Goal: Information Seeking & Learning: Learn about a topic

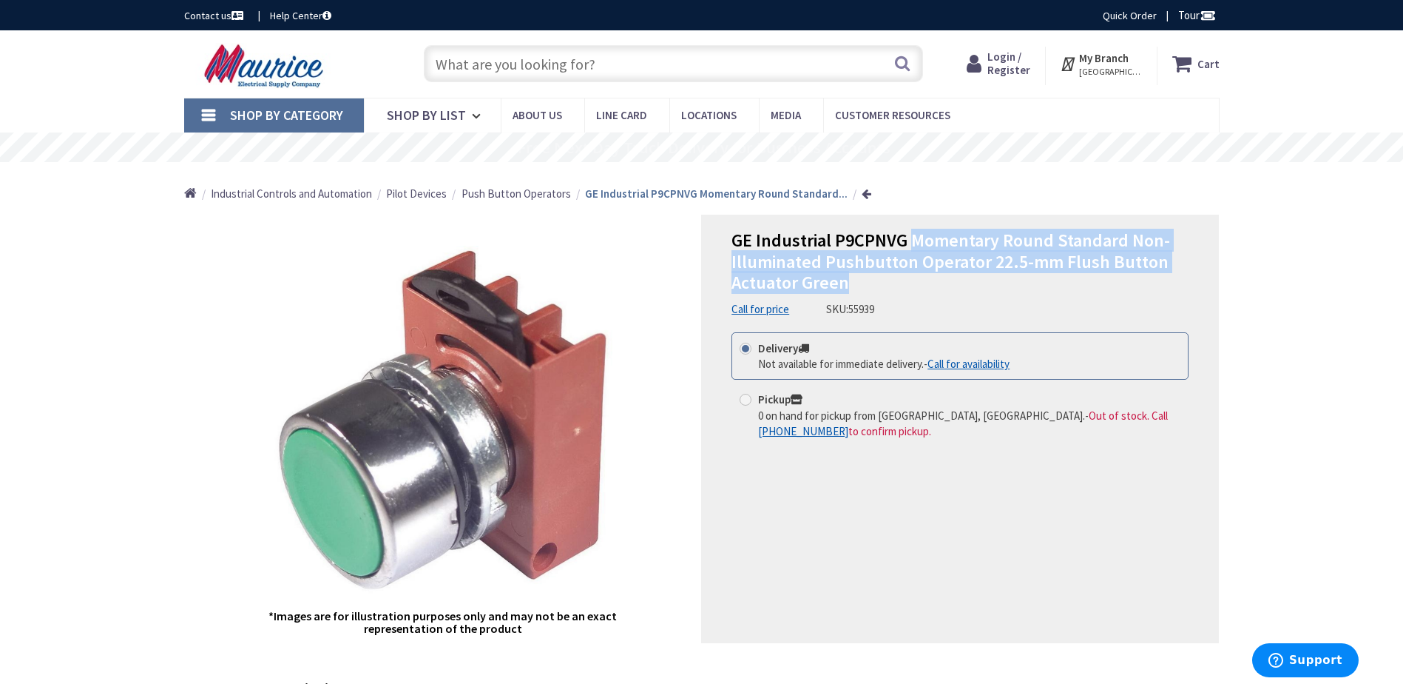
drag, startPoint x: 854, startPoint y: 286, endPoint x: 913, endPoint y: 237, distance: 76.7
click at [914, 236] on h1 "GE Industrial P9CPNVG Momentary Round Standard Non-Illuminated Pushbutton Opera…" at bounding box center [960, 262] width 457 height 64
copy span "Momentary Round Standard Non-Illuminated Pushbutton Operator 22.5-mm Flush Butt…"
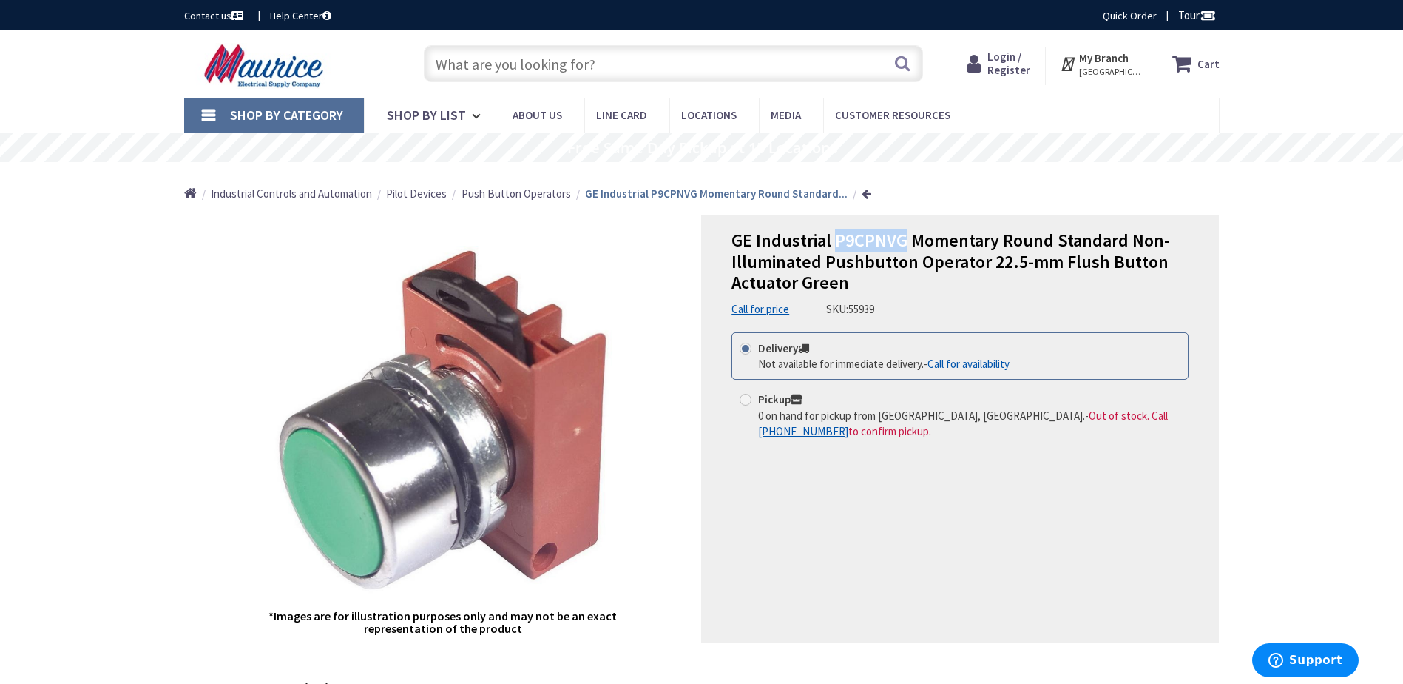
drag, startPoint x: 840, startPoint y: 241, endPoint x: 901, endPoint y: 243, distance: 61.4
click at [901, 243] on span "GE Industrial P9CPNVG Momentary Round Standard Non-Illuminated Pushbutton Opera…" at bounding box center [951, 262] width 439 height 66
copy span "P9CPNVG"
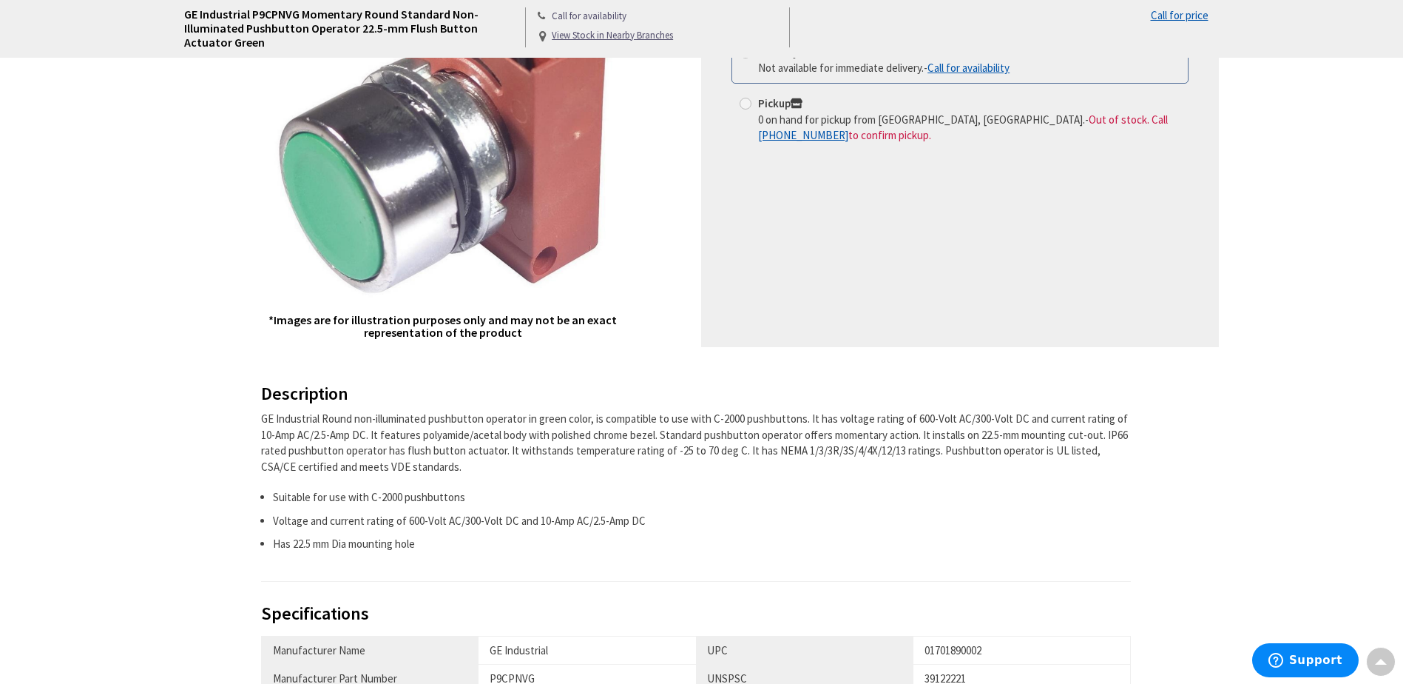
scroll to position [370, 0]
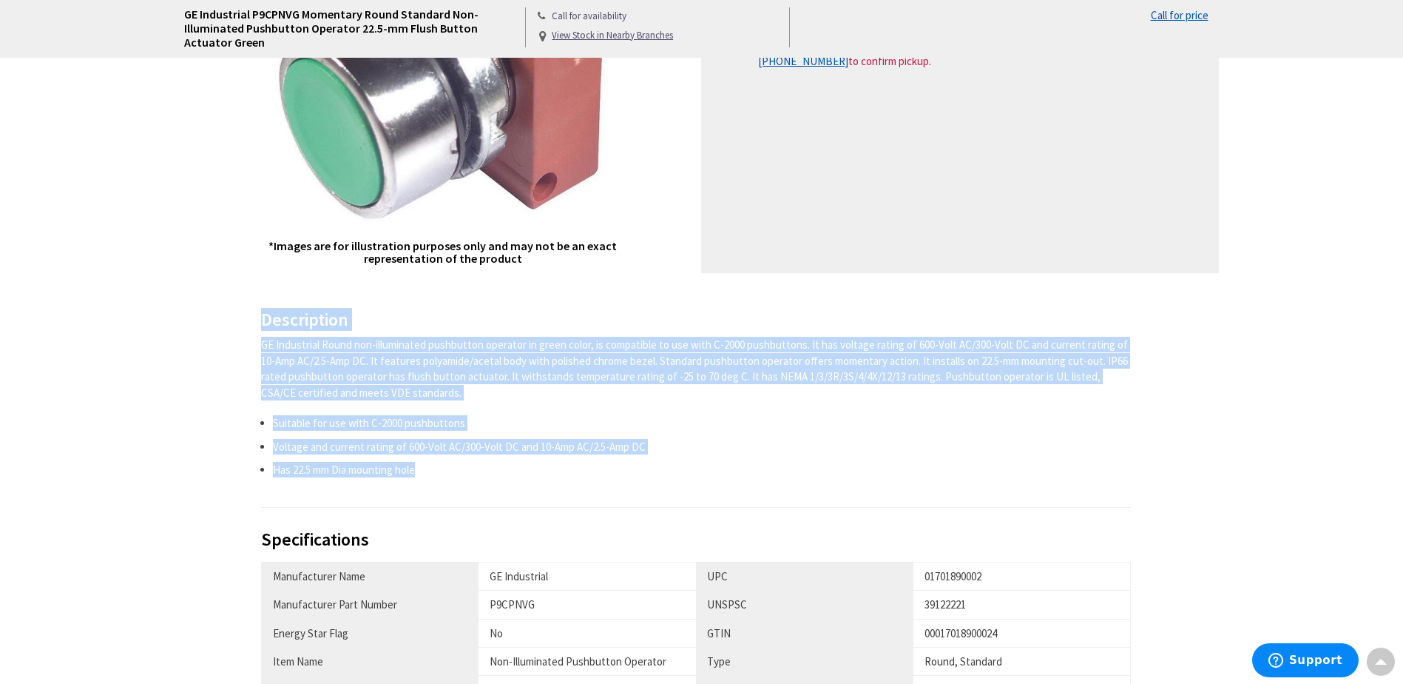
drag, startPoint x: 459, startPoint y: 494, endPoint x: 253, endPoint y: 331, distance: 262.9
click at [255, 331] on div "Description GE Industrial Round non-illuminated pushbutton operator in green co…" at bounding box center [702, 668] width 1058 height 716
copy div "Description GE Industrial Round non-illuminated pushbutton operator in green co…"
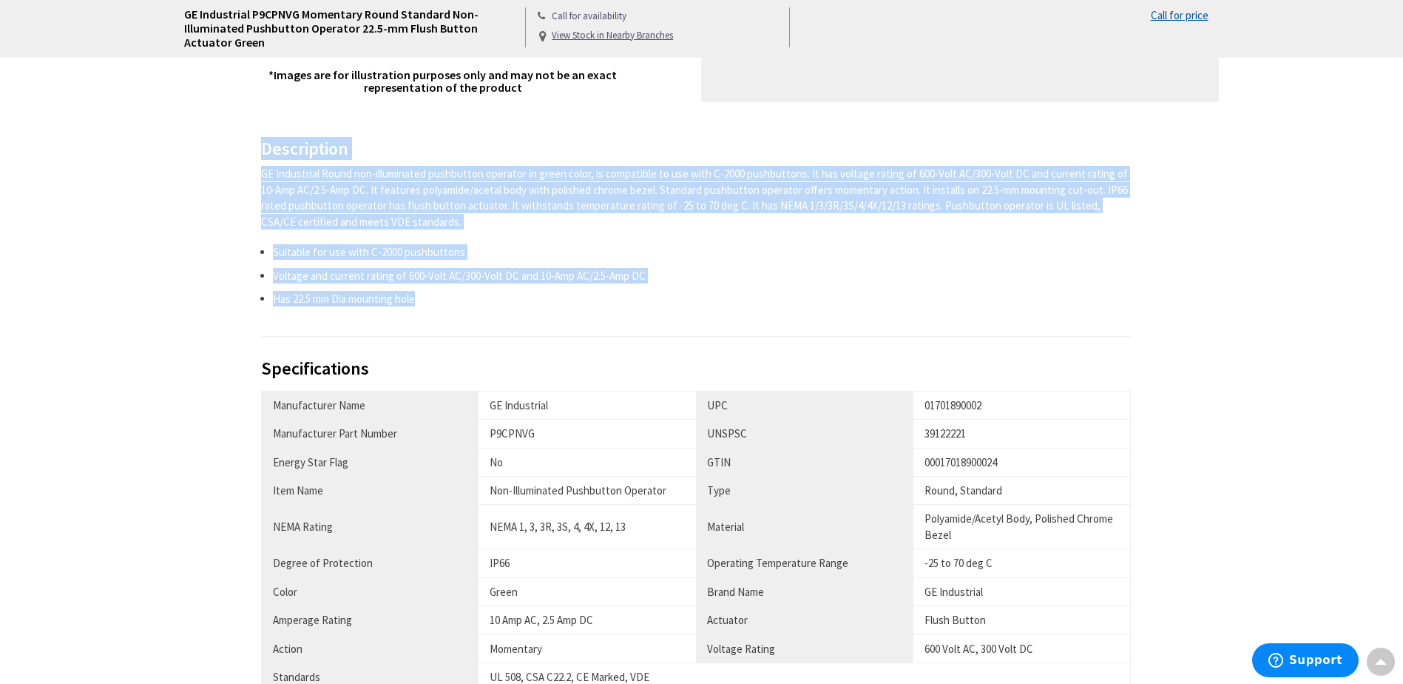
scroll to position [814, 0]
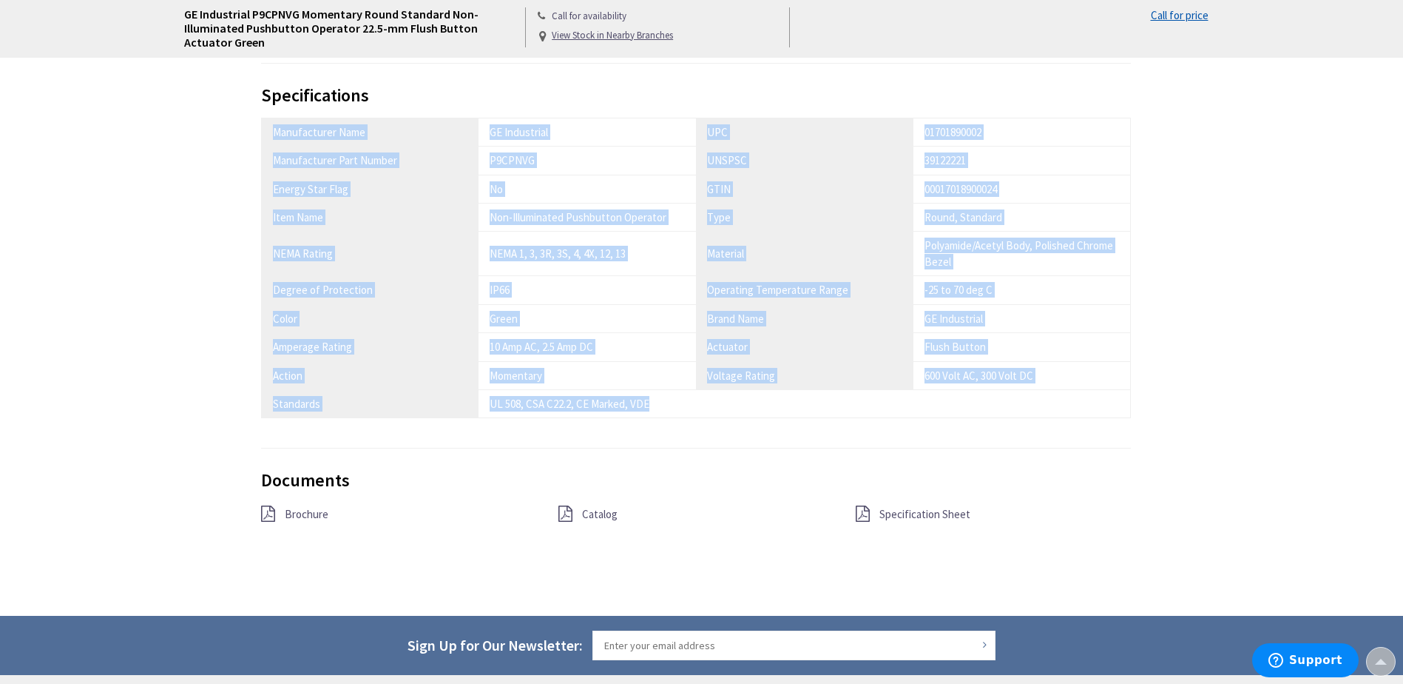
drag, startPoint x: 1113, startPoint y: 482, endPoint x: 251, endPoint y: 172, distance: 916.7
click at [251, 172] on div "Description GE Industrial Round non-illuminated pushbutton operator in green co…" at bounding box center [702, 224] width 1058 height 716
copy div "Manufacturer Name GE Industrial UPC 01701890002 Manufacturer Part Number P9CPNV…"
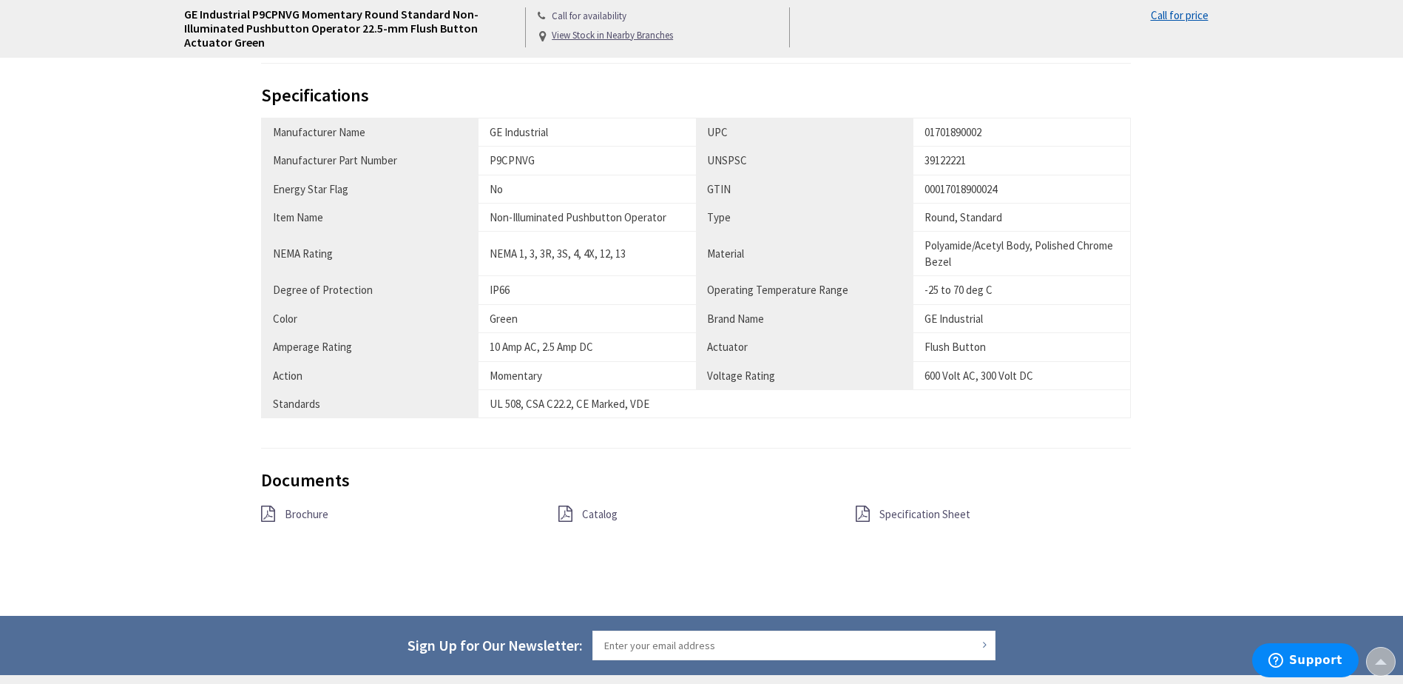
click at [1214, 413] on div "Description GE Industrial Round non-illuminated pushbutton operator in green co…" at bounding box center [702, 224] width 1058 height 716
